Goal: Transaction & Acquisition: Obtain resource

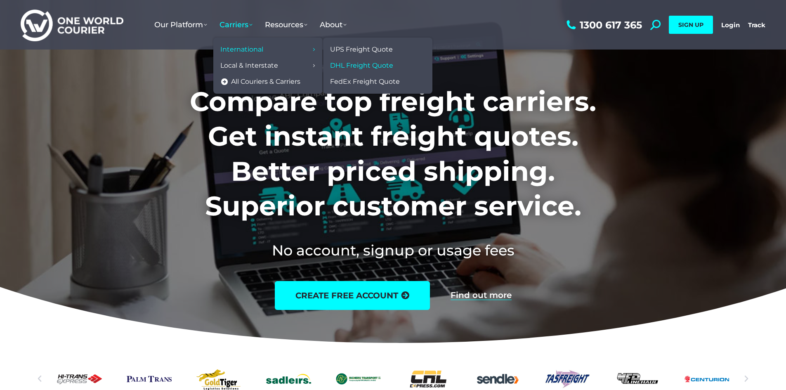
click at [363, 64] on span "DHL Freight Quote" at bounding box center [361, 65] width 63 height 9
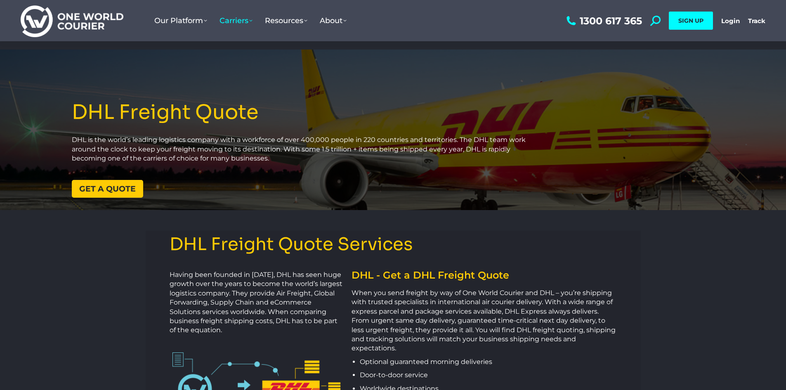
scroll to position [96, 0]
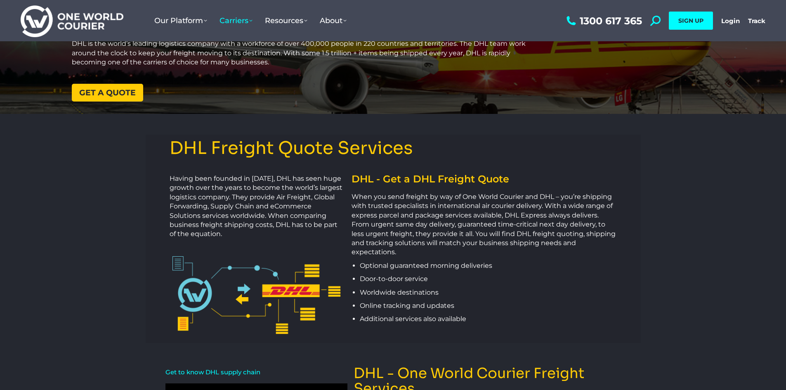
click at [98, 94] on span "Get a quote" at bounding box center [107, 93] width 57 height 8
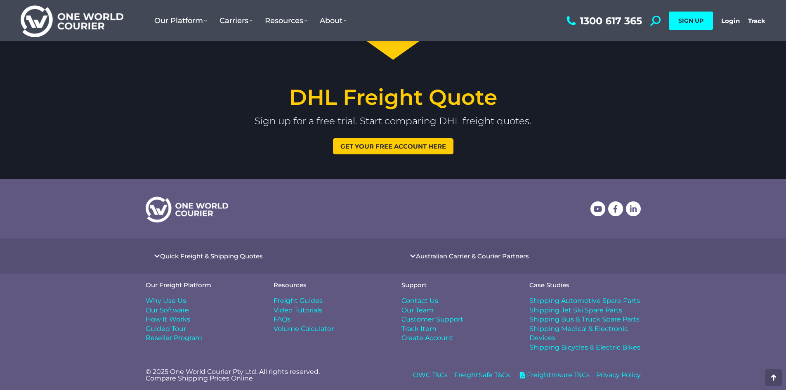
click at [387, 147] on span "Get your free account here" at bounding box center [393, 146] width 106 height 6
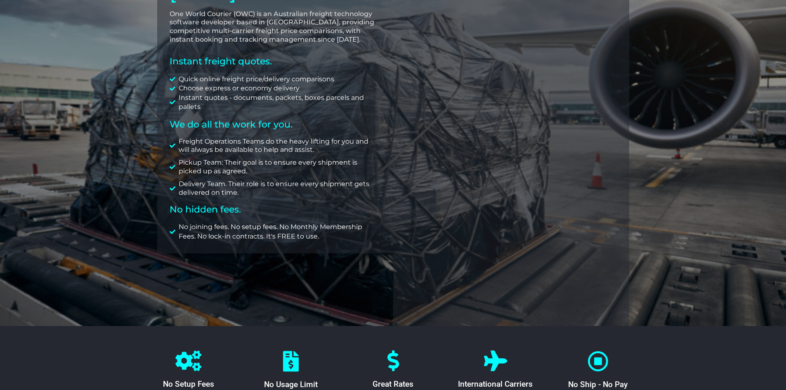
scroll to position [193, 0]
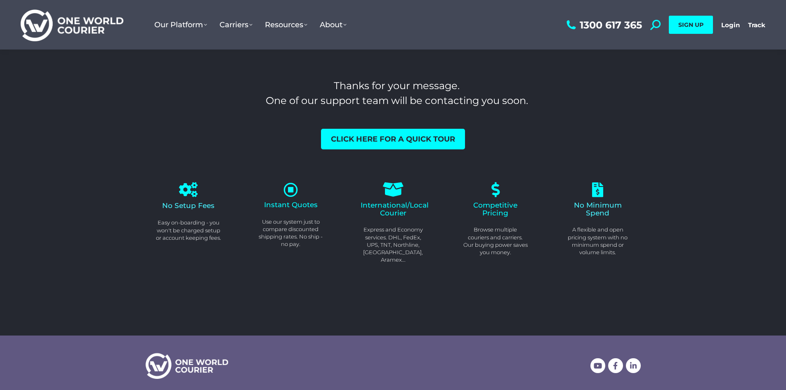
click at [392, 193] on icon at bounding box center [393, 190] width 17 height 17
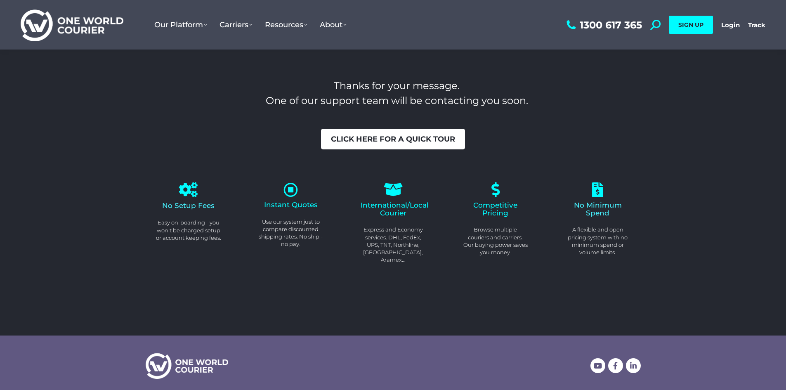
click at [383, 138] on span "Click here for a quick tour" at bounding box center [393, 138] width 124 height 7
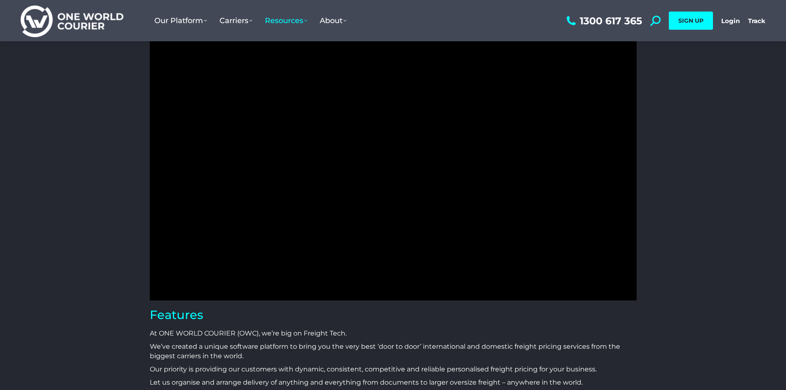
scroll to position [96, 0]
